Goal: Information Seeking & Learning: Check status

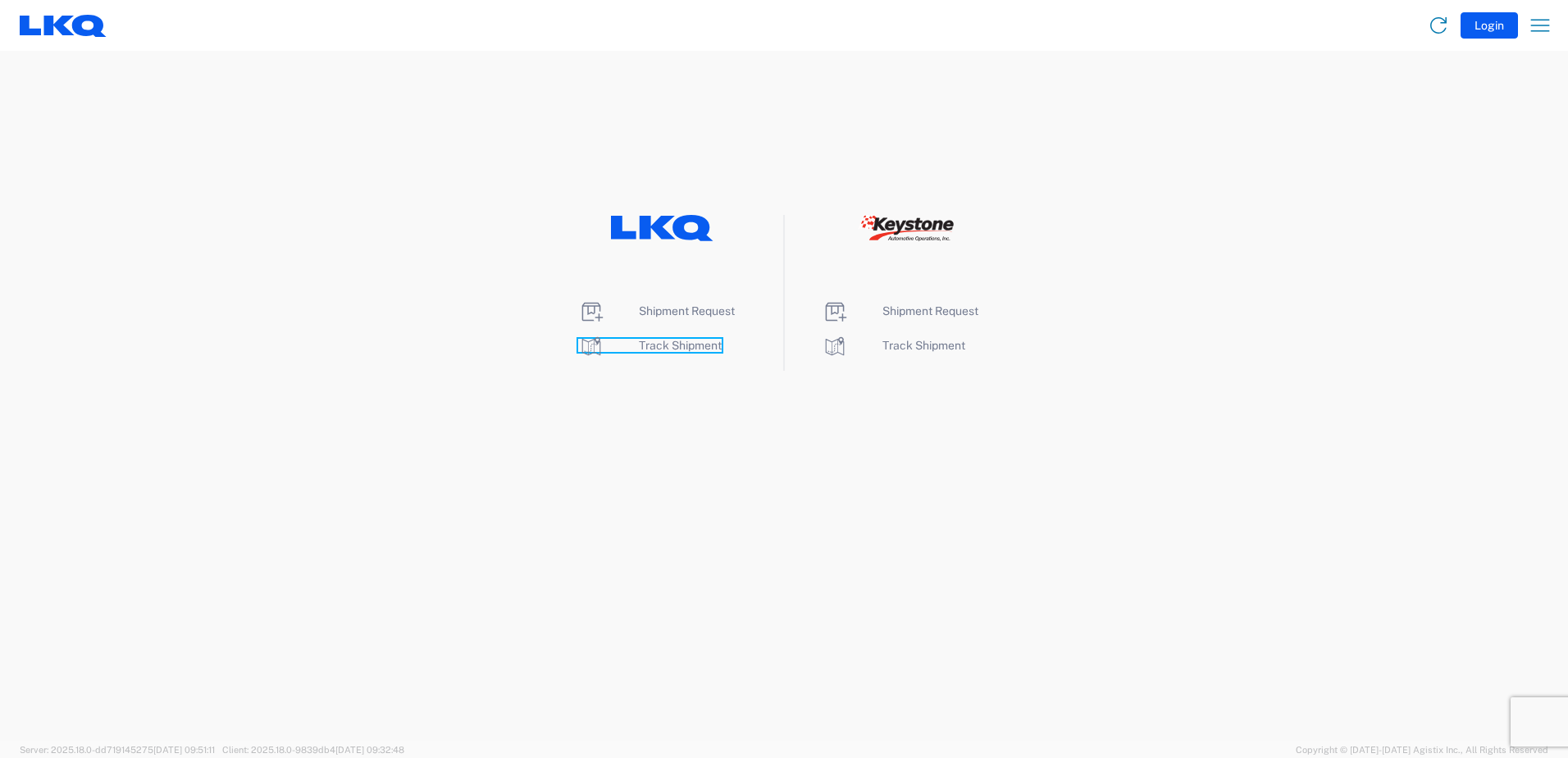
click at [677, 347] on span "Track Shipment" at bounding box center [680, 345] width 83 height 13
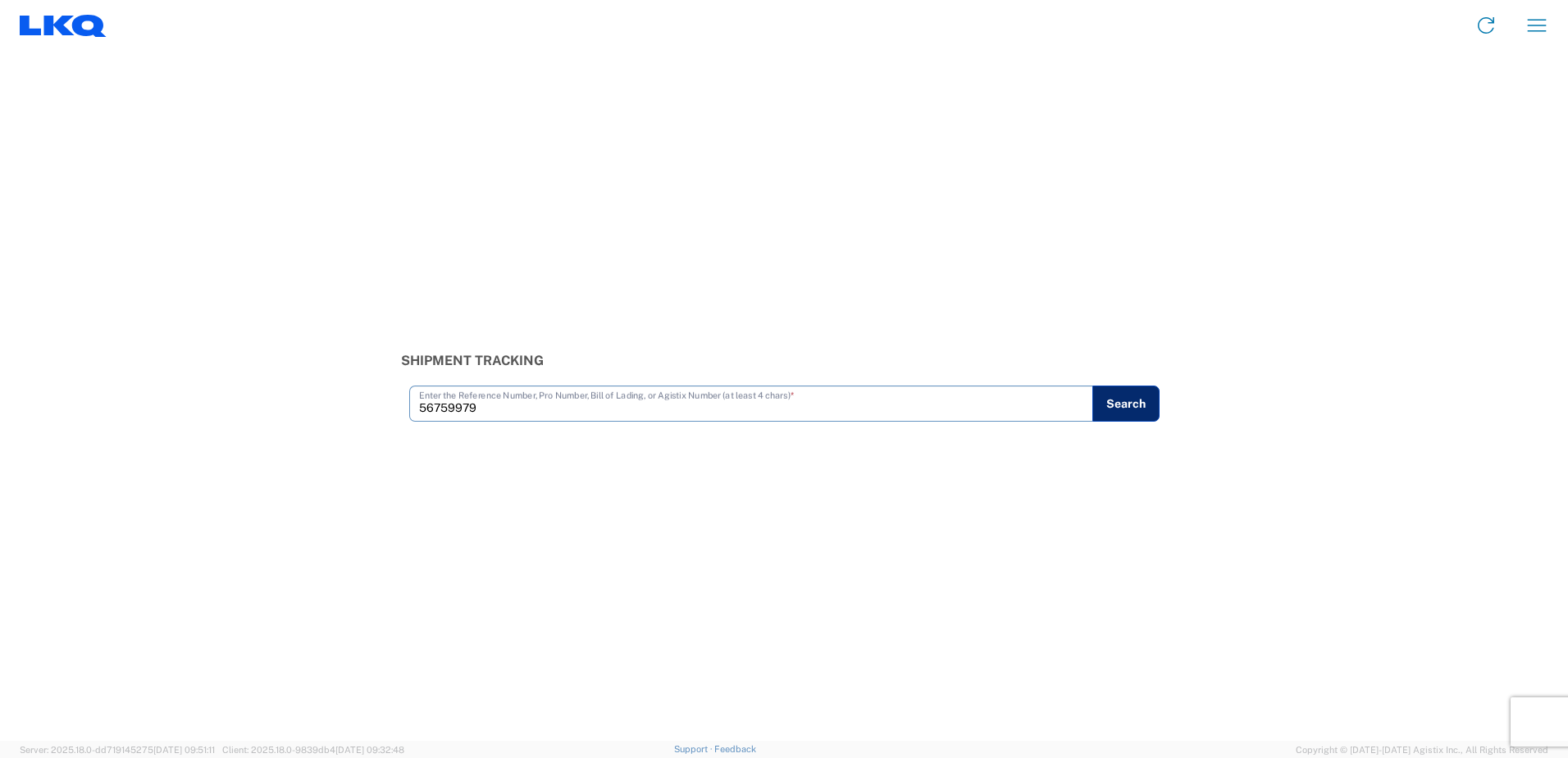
type input "56759979"
click at [1132, 399] on button "Search" at bounding box center [1126, 402] width 67 height 36
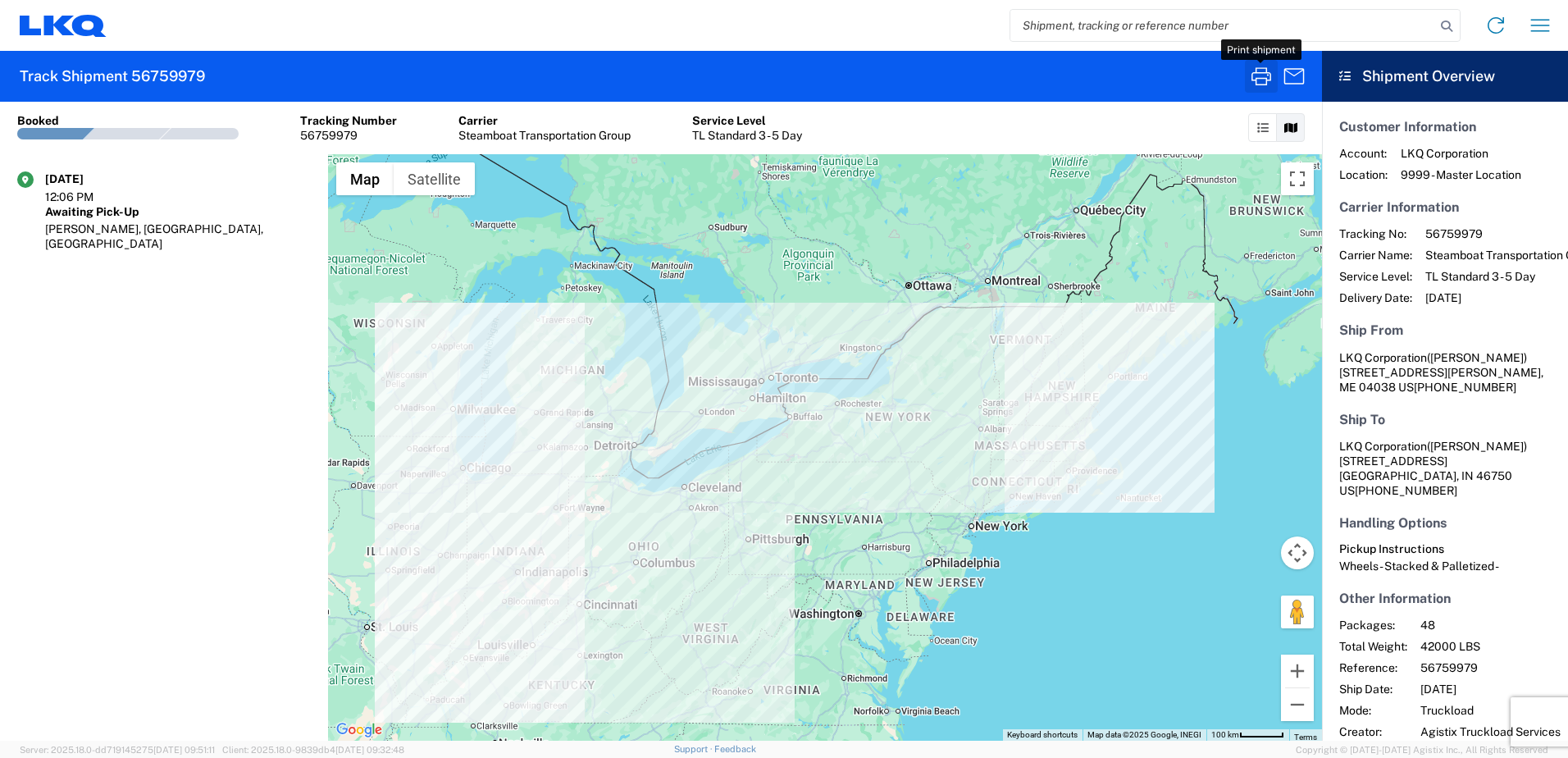
click at [1260, 79] on icon "button" at bounding box center [1261, 76] width 19 height 18
